Goal: Information Seeking & Learning: Learn about a topic

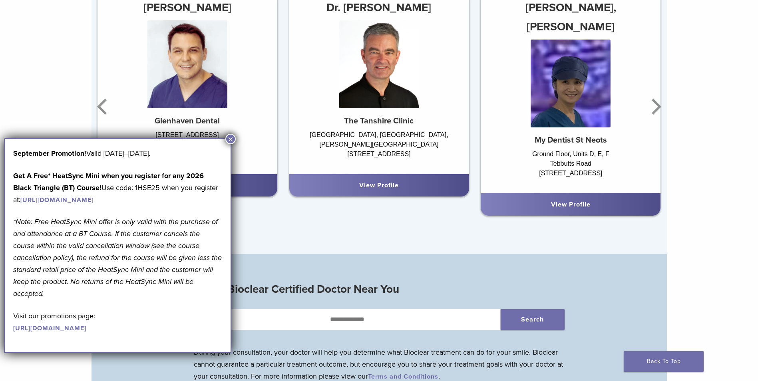
scroll to position [599, 0]
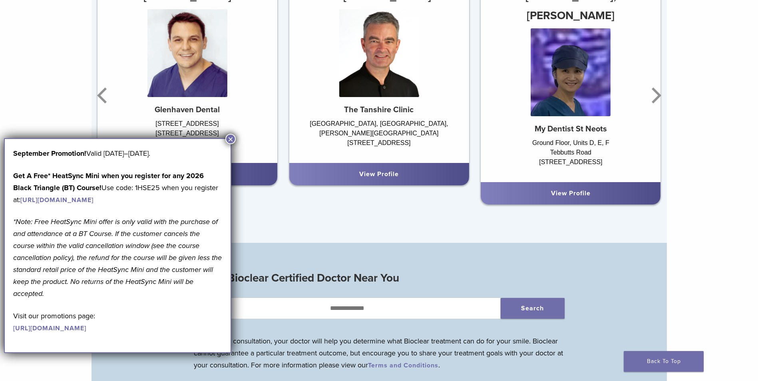
click at [230, 139] on button "×" at bounding box center [230, 139] width 10 height 10
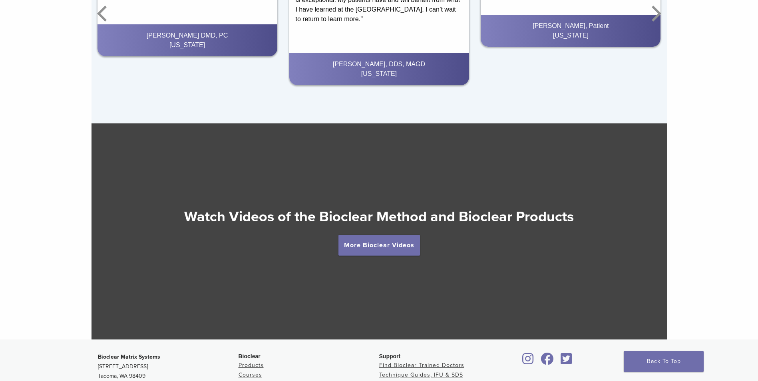
scroll to position [1399, 0]
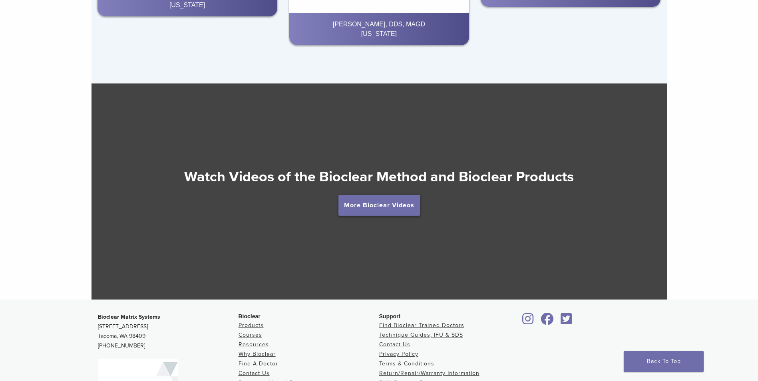
click at [364, 210] on link "More Bioclear Videos" at bounding box center [379, 205] width 82 height 21
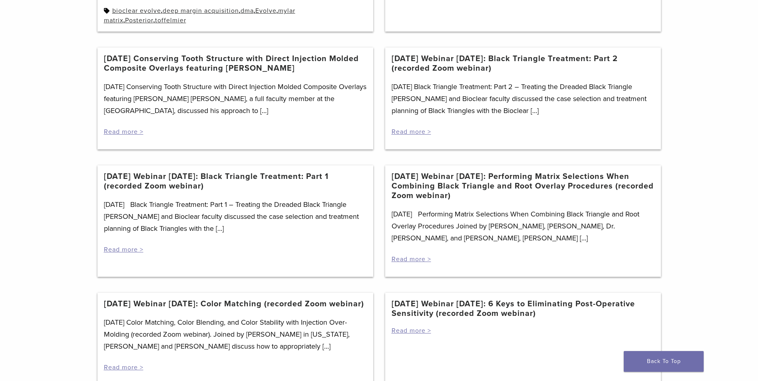
scroll to position [440, 0]
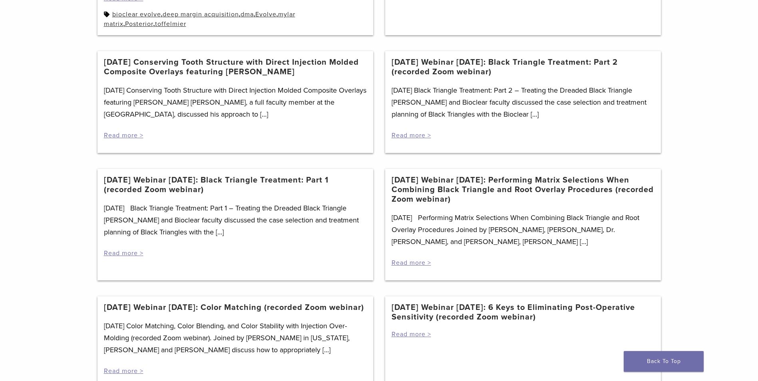
click at [500, 192] on link "[DATE] Webinar [DATE]: Performing Matrix Selections When Combining Black Triang…" at bounding box center [523, 189] width 263 height 29
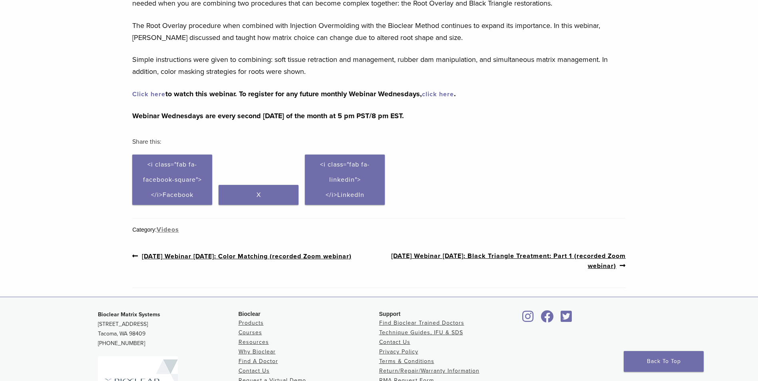
scroll to position [160, 0]
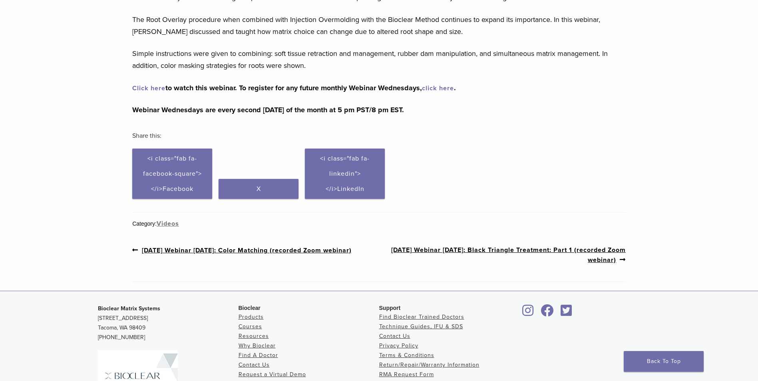
click at [445, 251] on link "Next post: [DATE] Webinar [DATE]: Black Triangle Treatment: Part 1 (recorded Zo…" at bounding box center [502, 255] width 247 height 20
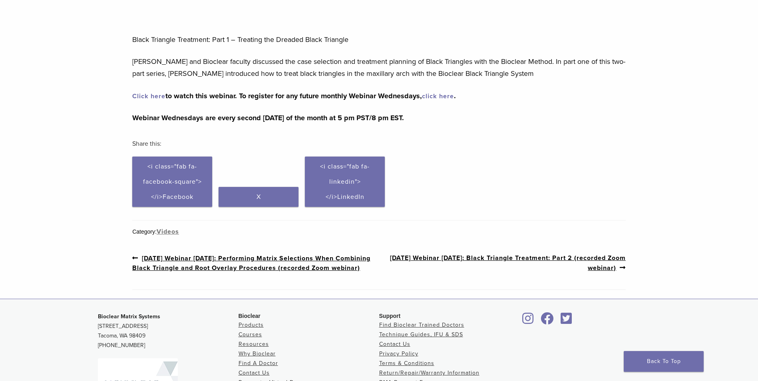
scroll to position [120, 0]
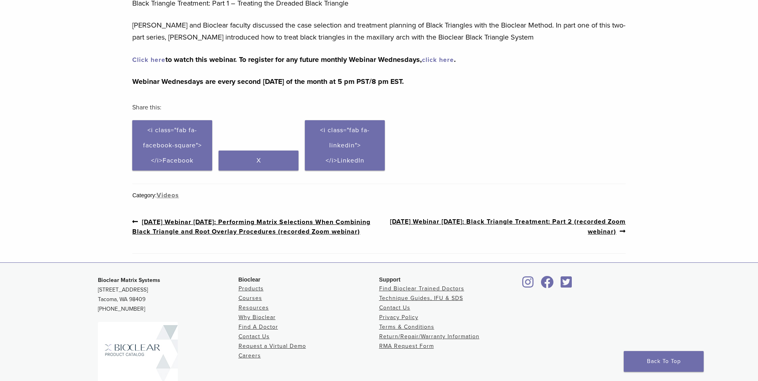
click at [593, 233] on link "Next post: 11/11/2020 Webinar Wednesday: Black Triangle Treatment: Part 2 (reco…" at bounding box center [502, 227] width 247 height 20
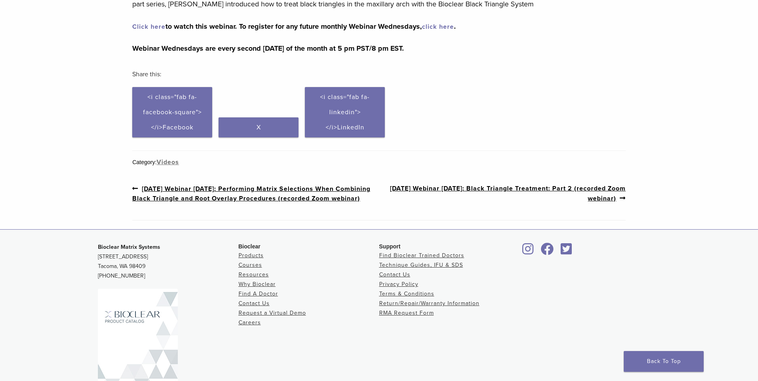
scroll to position [202, 0]
